Goal: Task Accomplishment & Management: Use online tool/utility

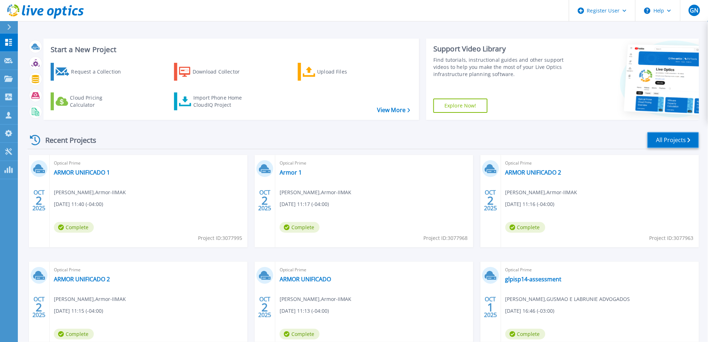
click at [683, 146] on link "All Projects" at bounding box center [674, 140] width 52 height 16
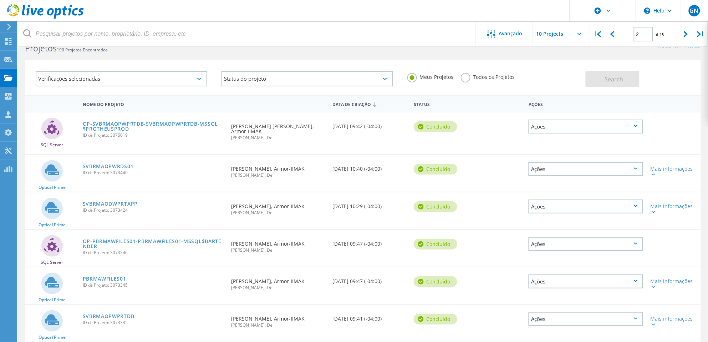
scroll to position [7, 0]
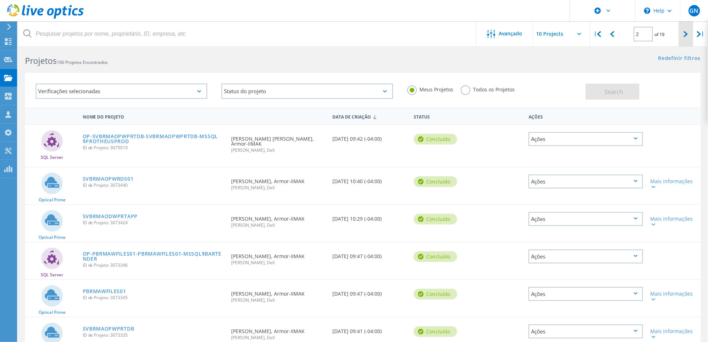
click at [684, 35] on icon at bounding box center [686, 34] width 4 height 6
type input "3"
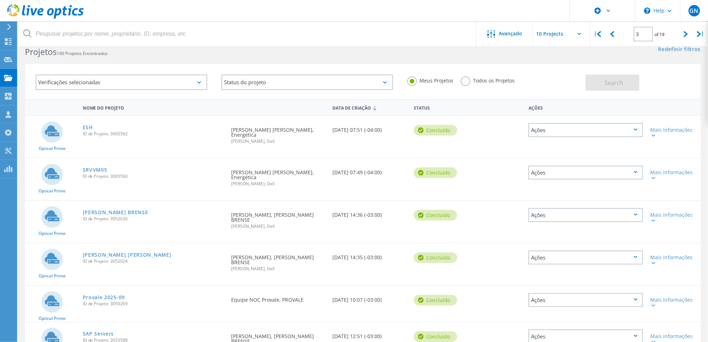
scroll to position [18, 0]
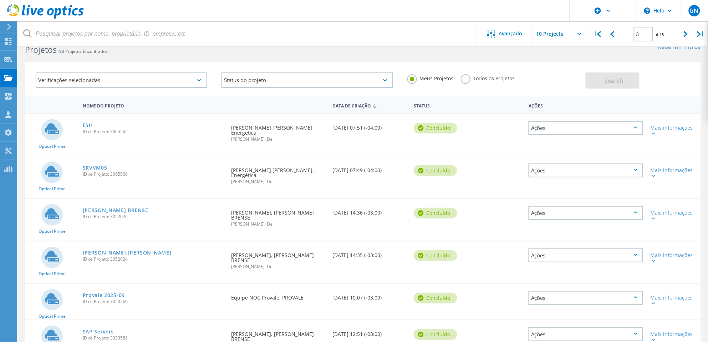
click at [101, 165] on link "SRVVM05" at bounding box center [95, 167] width 25 height 5
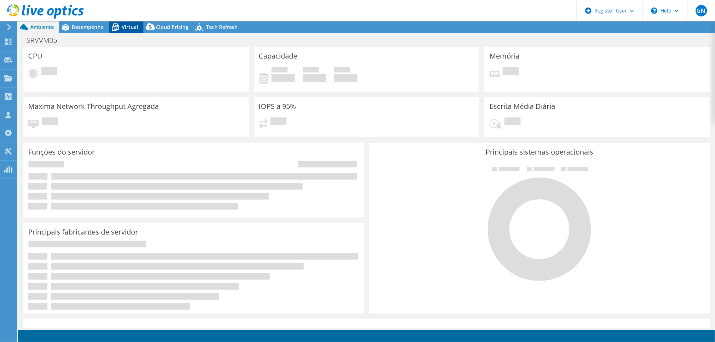
select select "USD"
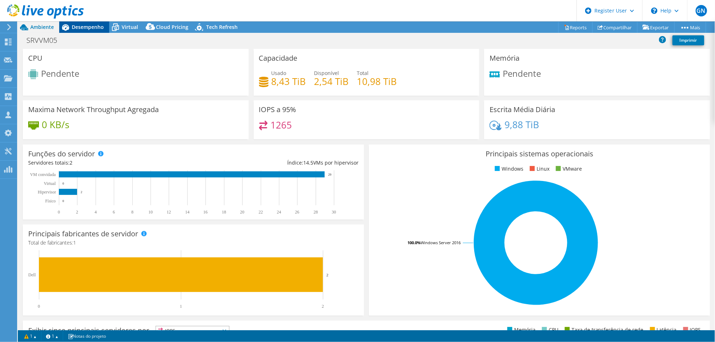
click at [78, 25] on span "Desempenho" at bounding box center [88, 27] width 32 height 7
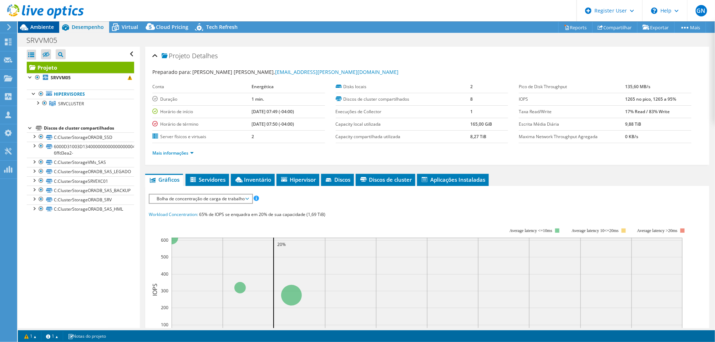
click at [58, 26] on div "Ambiente" at bounding box center [38, 26] width 41 height 11
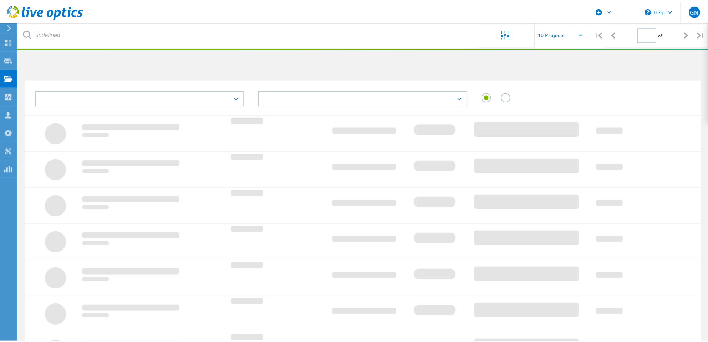
scroll to position [18, 0]
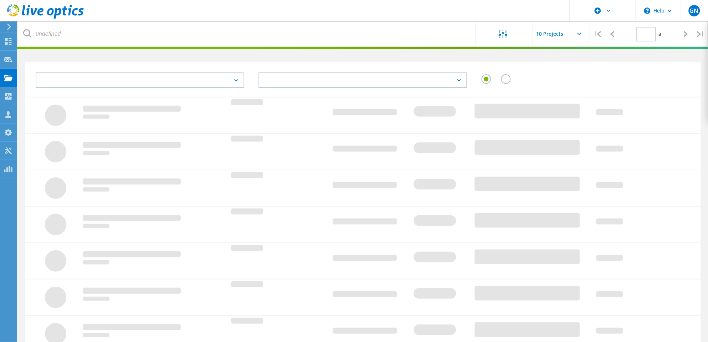
type input "3"
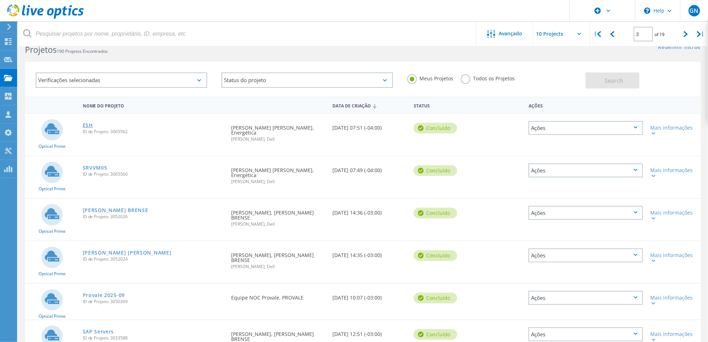
click at [87, 124] on link "ESH" at bounding box center [88, 125] width 10 height 5
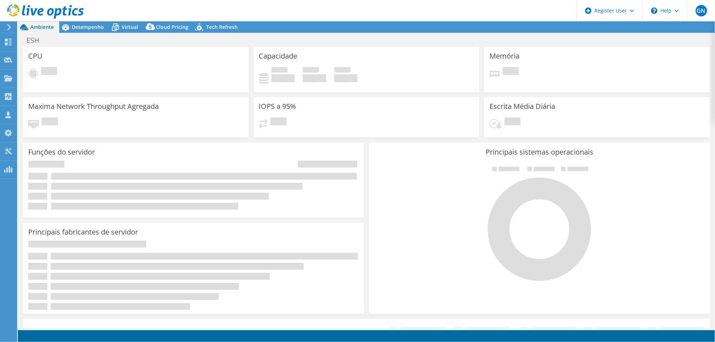
select select "USD"
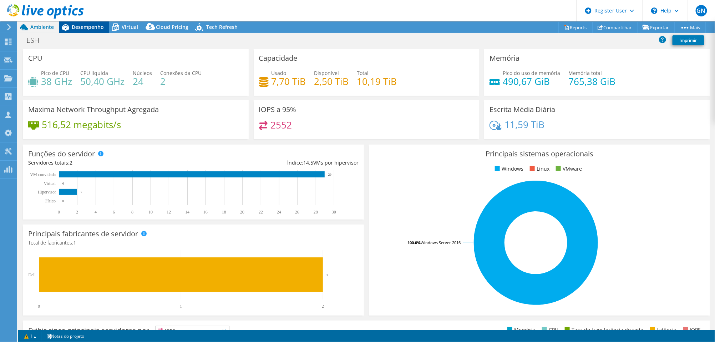
click at [93, 24] on span "Desempenho" at bounding box center [88, 27] width 32 height 7
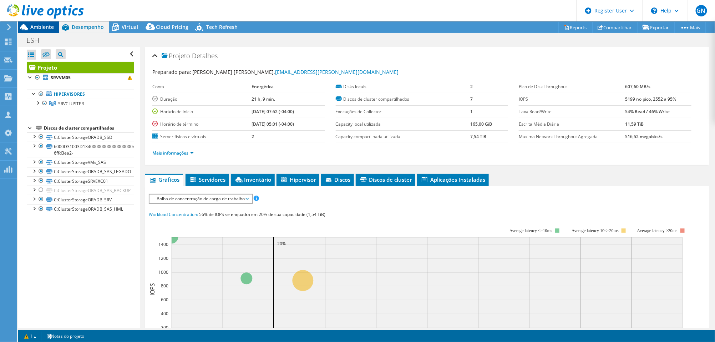
click at [41, 25] on span "Ambiente" at bounding box center [42, 27] width 24 height 7
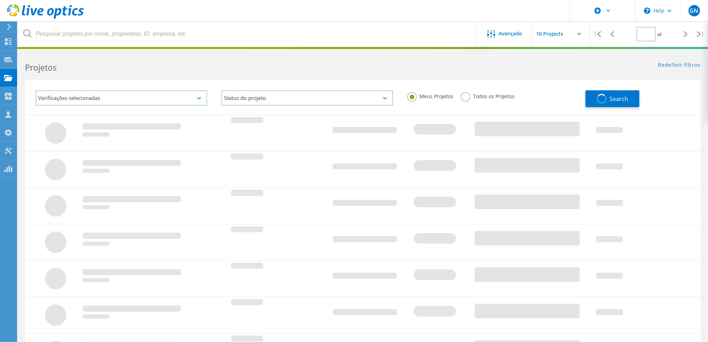
type input "3"
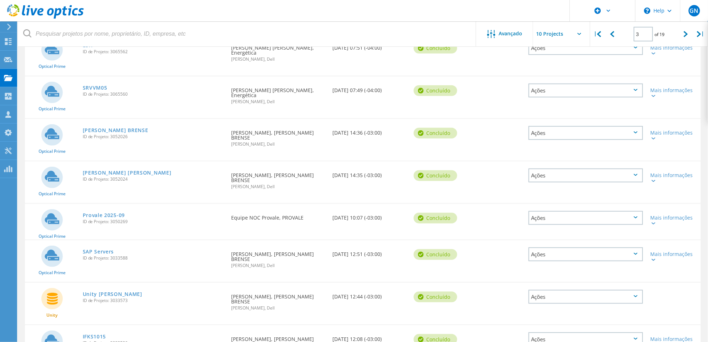
scroll to position [28, 0]
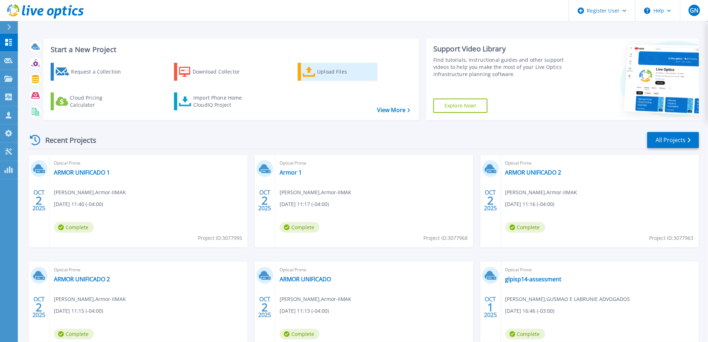
click at [318, 65] on div "Upload Files" at bounding box center [346, 72] width 57 height 14
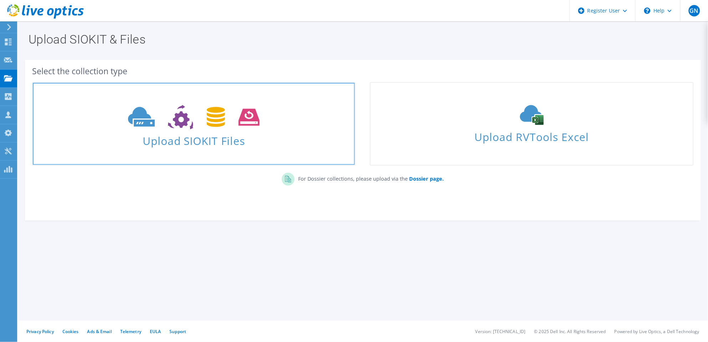
click at [249, 121] on icon at bounding box center [194, 117] width 132 height 25
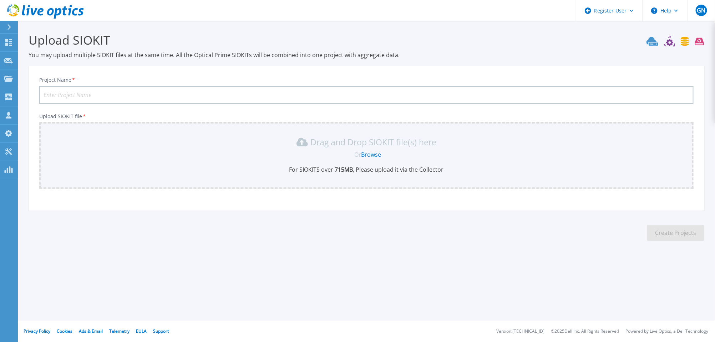
click at [367, 153] on link "Browse" at bounding box center [371, 155] width 20 height 8
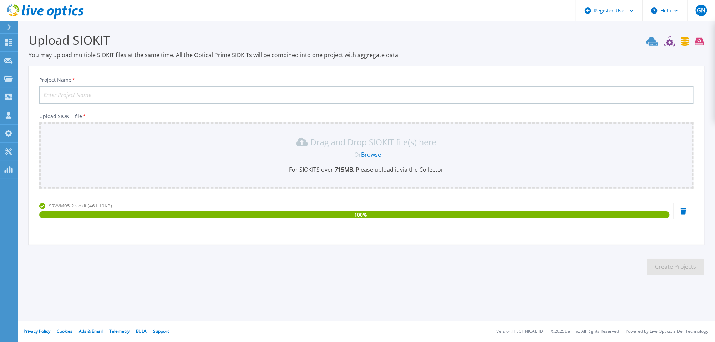
click at [215, 97] on input "Project Name *" at bounding box center [366, 95] width 654 height 18
type input "SANTA HELENA"
click at [679, 271] on button "Create Projects" at bounding box center [675, 267] width 57 height 16
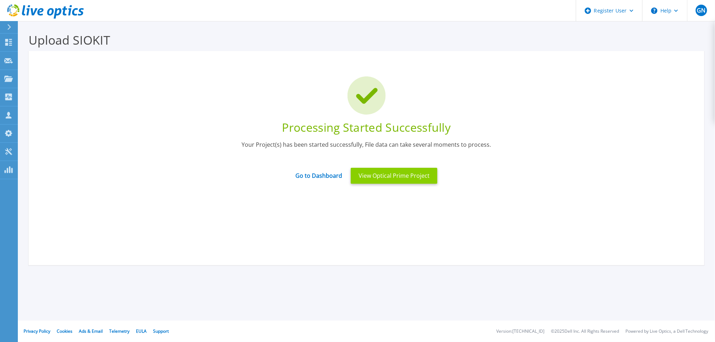
click at [382, 177] on button "View Optical Prime Project" at bounding box center [394, 176] width 87 height 16
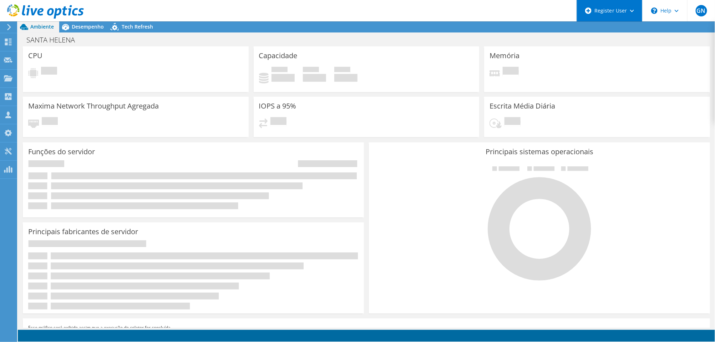
radio input "true"
radio input "false"
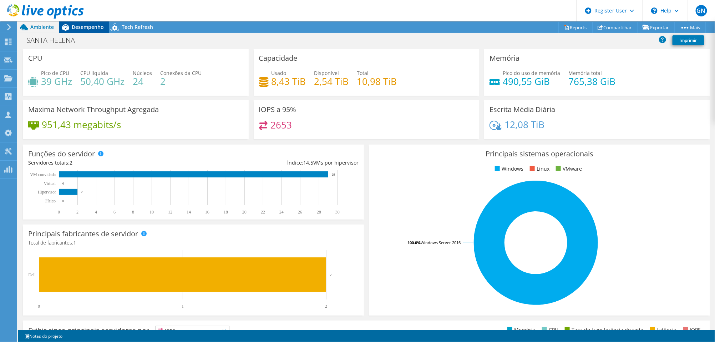
click at [92, 25] on span "Desempenho" at bounding box center [88, 27] width 32 height 7
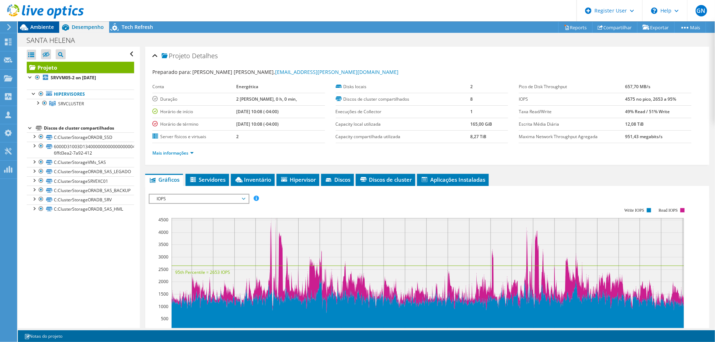
click at [53, 28] on span "Ambiente" at bounding box center [42, 27] width 24 height 7
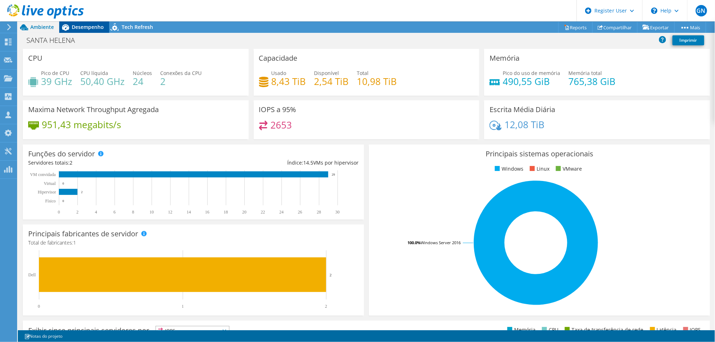
click at [80, 26] on span "Desempenho" at bounding box center [88, 27] width 32 height 7
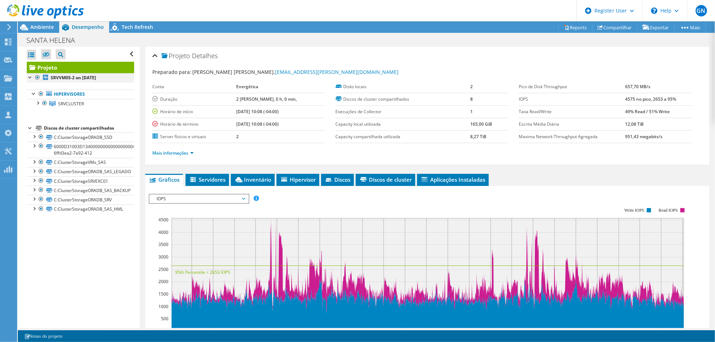
click at [38, 77] on div at bounding box center [37, 77] width 7 height 9
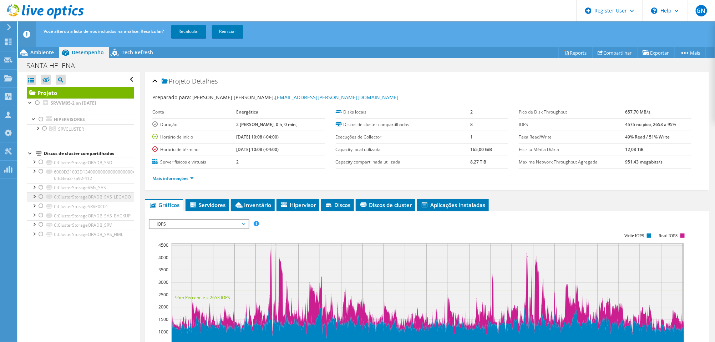
click at [40, 196] on div at bounding box center [40, 196] width 7 height 9
click at [42, 196] on div at bounding box center [40, 196] width 7 height 9
click at [125, 81] on div "Abrir Todos Fechar Todos Ocultar nós excluídos Filtro de árvore do projeto" at bounding box center [80, 79] width 107 height 15
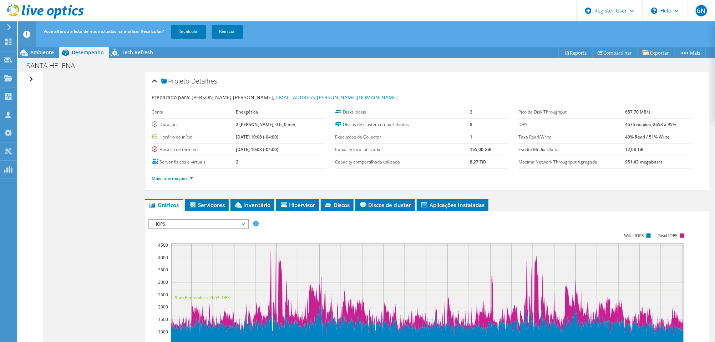
click at [29, 76] on div "Abrir Todos Fechar Todos Ocultar nós excluídos Filtro de árvore do projeto" at bounding box center [32, 79] width 10 height 15
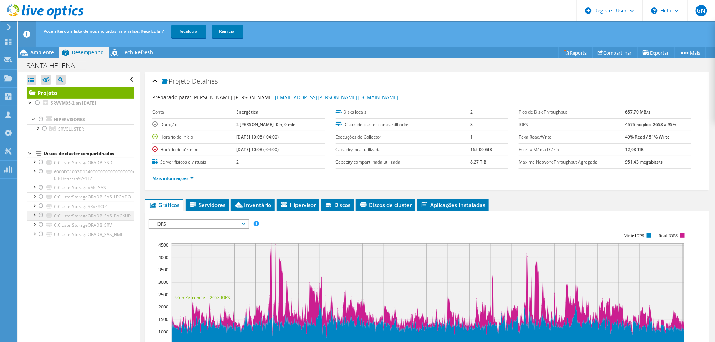
click at [39, 217] on div at bounding box center [40, 215] width 7 height 9
click at [193, 29] on link "Recalcular" at bounding box center [188, 31] width 35 height 13
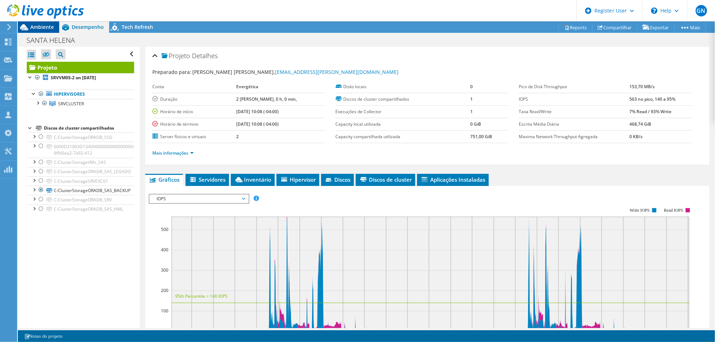
click at [44, 25] on span "Ambiente" at bounding box center [42, 27] width 24 height 7
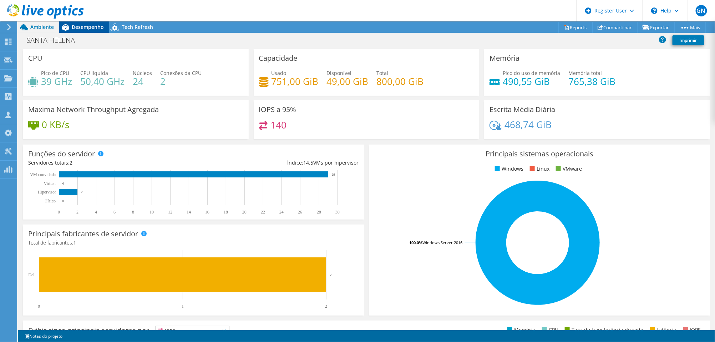
click at [80, 25] on span "Desempenho" at bounding box center [88, 27] width 32 height 7
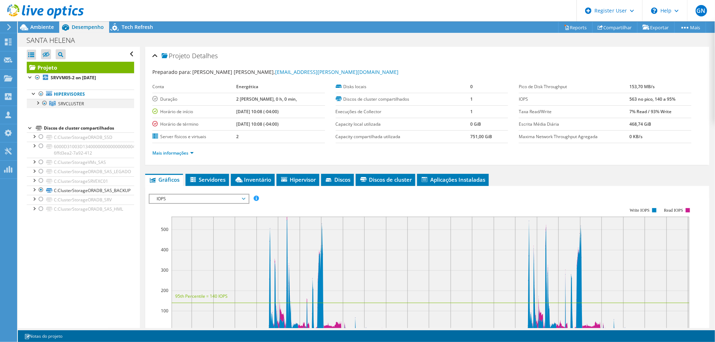
click at [40, 103] on div at bounding box center [37, 102] width 7 height 7
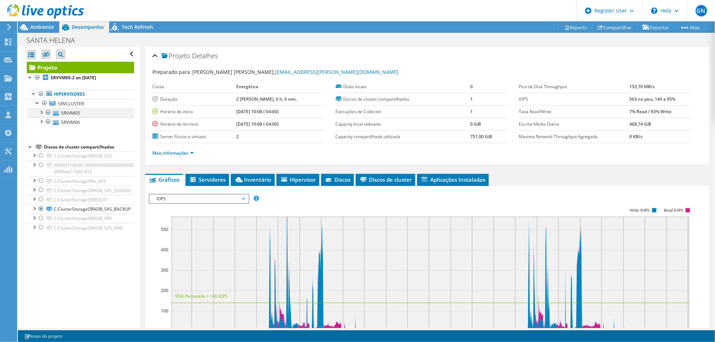
click at [42, 112] on div at bounding box center [40, 111] width 7 height 7
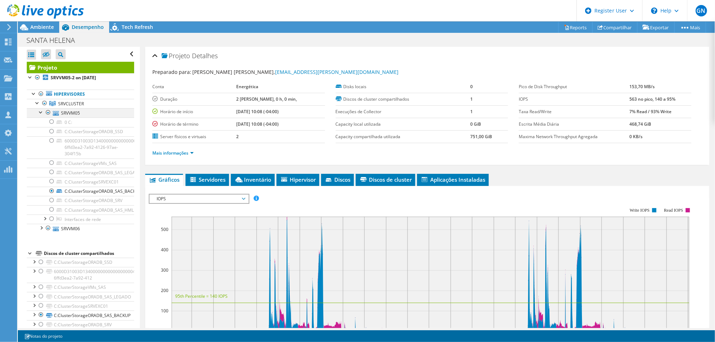
click at [42, 112] on div at bounding box center [40, 111] width 7 height 7
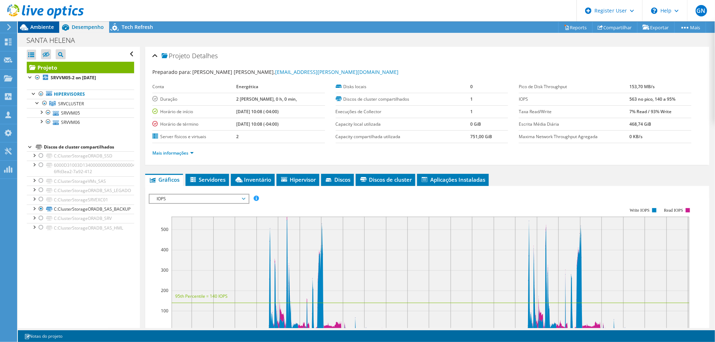
click at [51, 32] on div "Ambiente" at bounding box center [38, 26] width 41 height 11
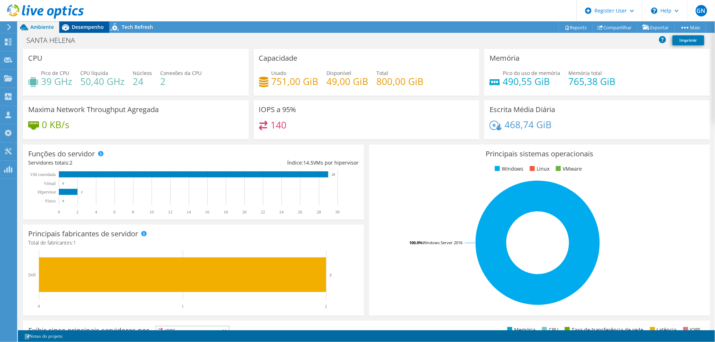
click at [102, 27] on span "Desempenho" at bounding box center [88, 27] width 32 height 7
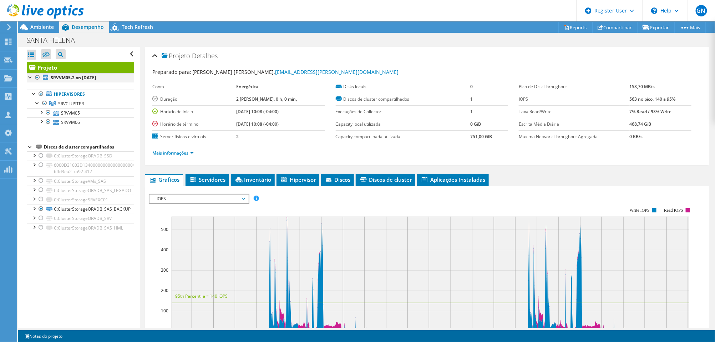
click at [38, 77] on div at bounding box center [37, 77] width 7 height 9
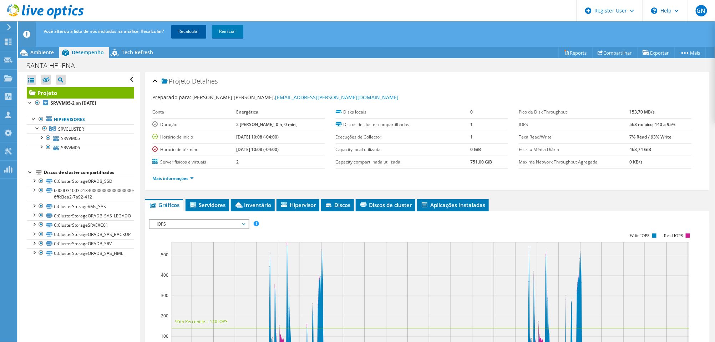
click at [194, 32] on link "Recalcular" at bounding box center [188, 31] width 35 height 13
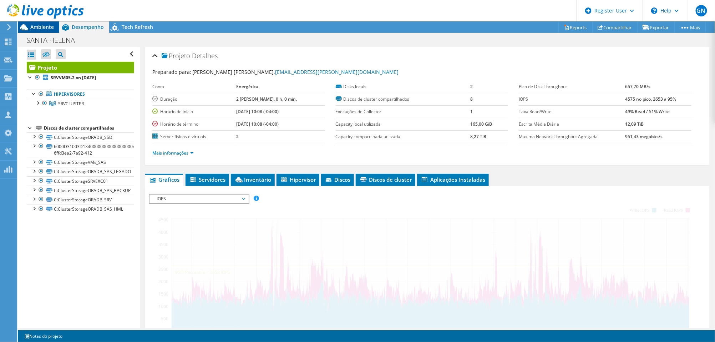
click at [45, 29] on span "Ambiente" at bounding box center [42, 27] width 24 height 7
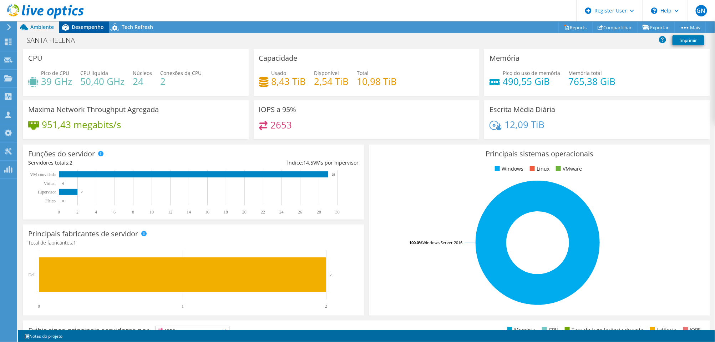
click at [77, 29] on span "Desempenho" at bounding box center [88, 27] width 32 height 7
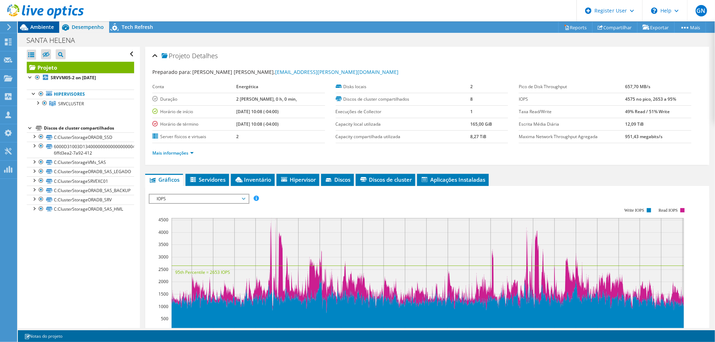
click at [46, 30] on span "Ambiente" at bounding box center [42, 27] width 24 height 7
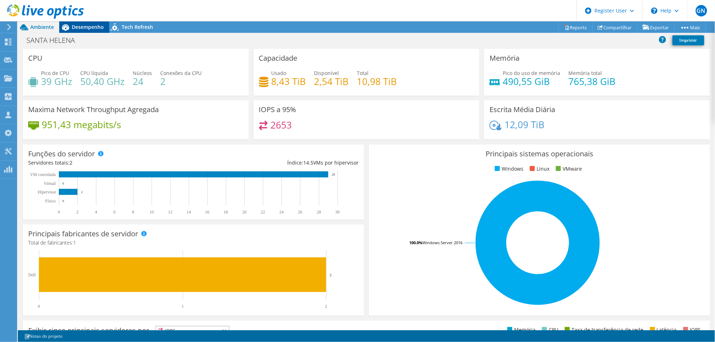
click at [93, 28] on span "Desempenho" at bounding box center [88, 27] width 32 height 7
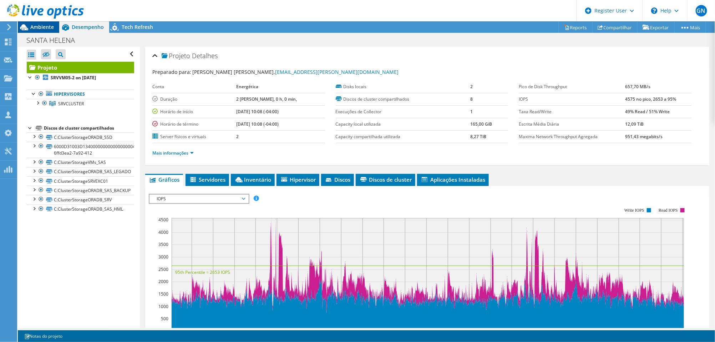
click at [47, 29] on span "Ambiente" at bounding box center [42, 27] width 24 height 7
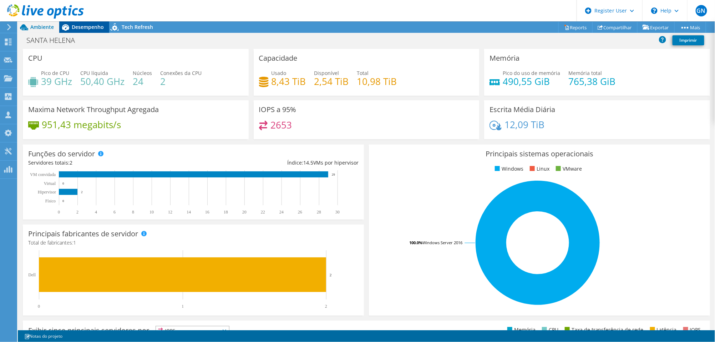
click at [98, 29] on span "Desempenho" at bounding box center [88, 27] width 32 height 7
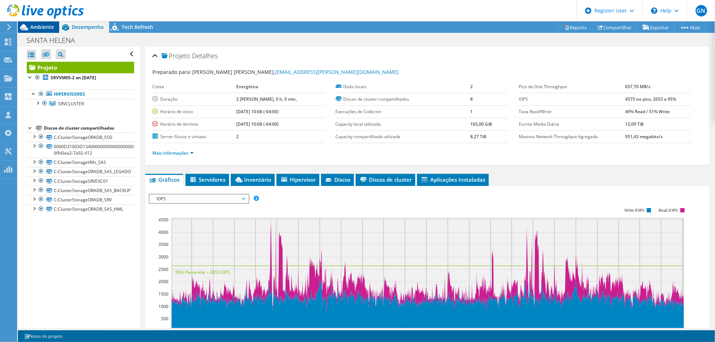
click at [53, 26] on span "Ambiente" at bounding box center [42, 27] width 24 height 7
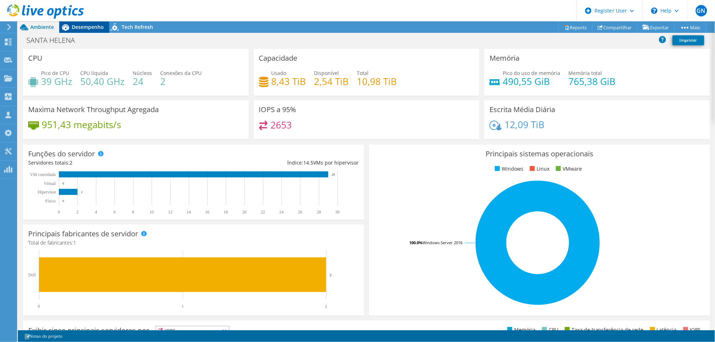
click at [93, 28] on span "Desempenho" at bounding box center [88, 27] width 32 height 7
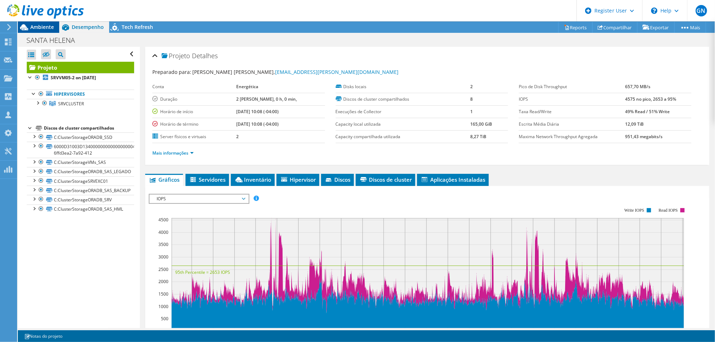
click at [55, 30] on div "Ambiente" at bounding box center [38, 26] width 41 height 11
